Goal: Transaction & Acquisition: Purchase product/service

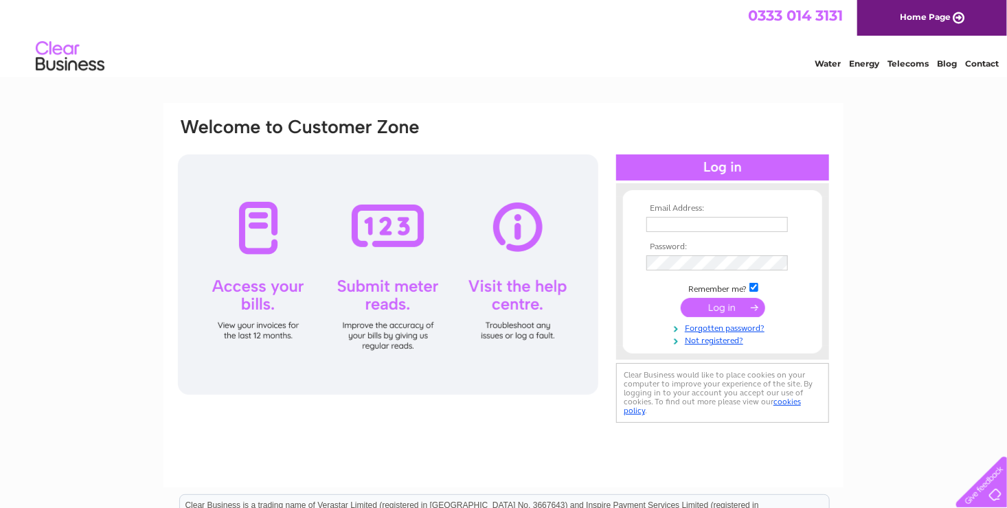
type input "lynnfaber@littlefeetnursery.com"
click at [715, 303] on input "submit" at bounding box center [722, 307] width 84 height 19
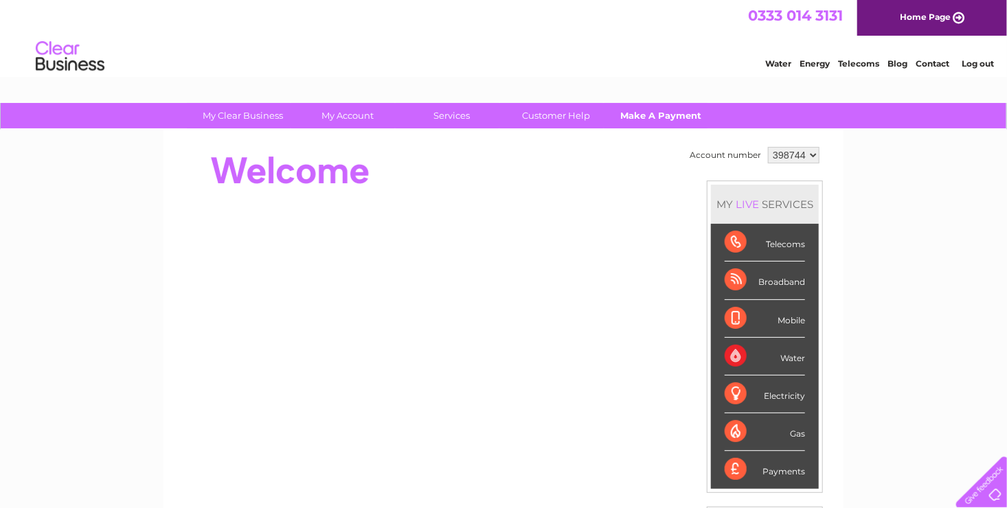
click at [663, 117] on link "Make A Payment" at bounding box center [660, 115] width 113 height 25
click at [650, 111] on link "Make A Payment" at bounding box center [660, 115] width 113 height 25
click at [679, 120] on link "Make A Payment" at bounding box center [660, 115] width 113 height 25
